Goal: Find specific page/section: Find specific page/section

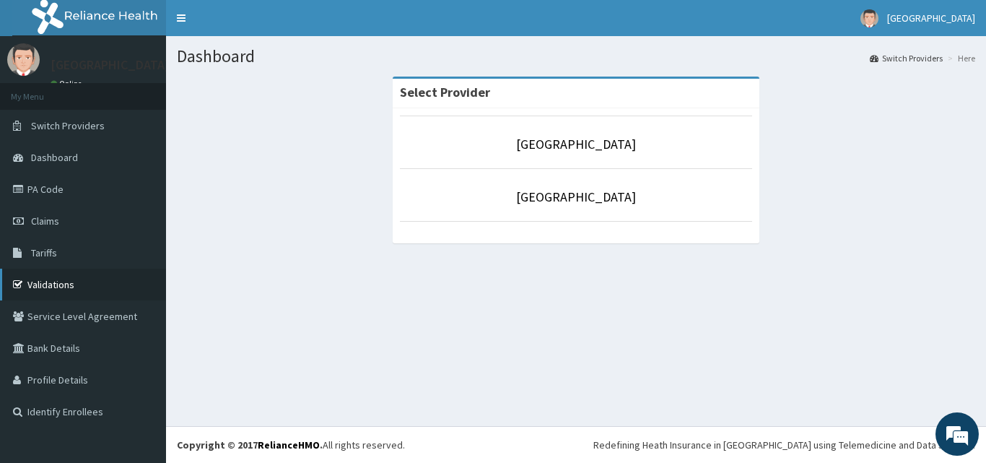
click at [59, 283] on link "Validations" at bounding box center [83, 284] width 166 height 32
click at [56, 185] on link "PA Code" at bounding box center [83, 189] width 166 height 32
click at [48, 192] on link "PA Code" at bounding box center [83, 189] width 166 height 32
click at [40, 187] on link "PA Code" at bounding box center [83, 189] width 166 height 32
click at [47, 292] on link "Validations" at bounding box center [83, 284] width 166 height 32
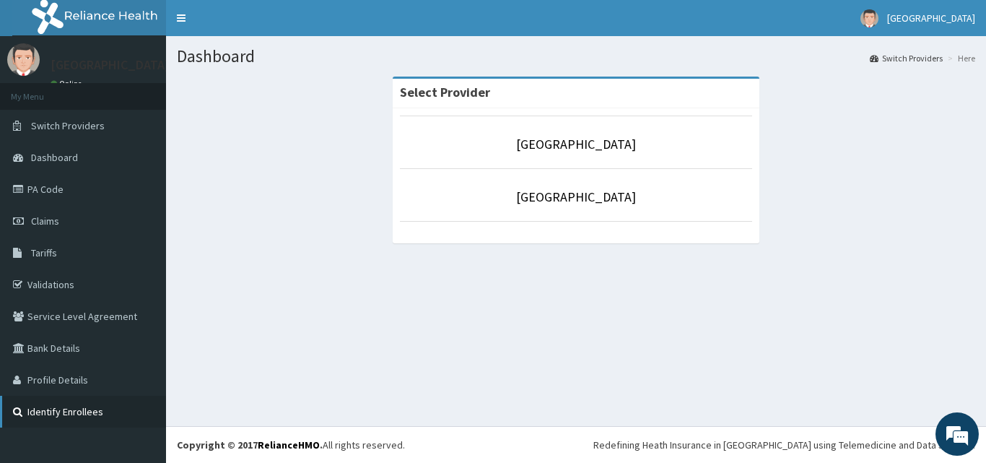
click at [71, 411] on link "Identify Enrollees" at bounding box center [83, 411] width 166 height 32
click at [40, 273] on link "Validations" at bounding box center [83, 284] width 166 height 32
